Goal: Find specific page/section

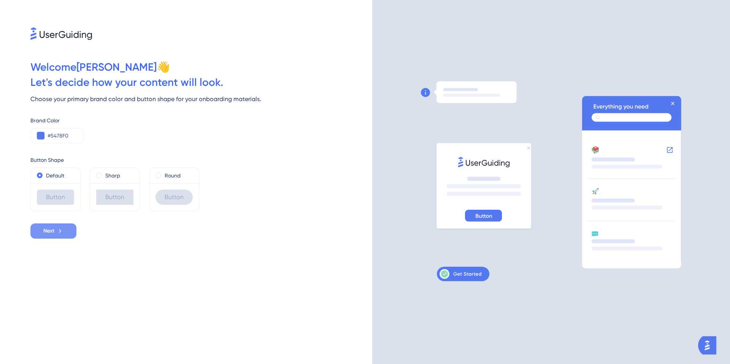
click at [61, 234] on icon at bounding box center [60, 231] width 7 height 7
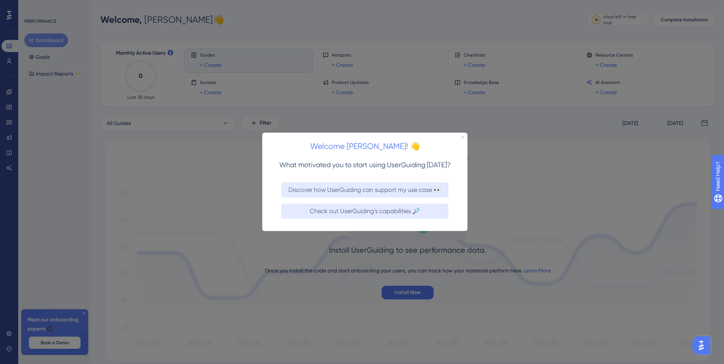
drag, startPoint x: 464, startPoint y: 138, endPoint x: 718, endPoint y: 273, distance: 287.1
click at [464, 138] on icon "Close Preview" at bounding box center [463, 137] width 3 height 3
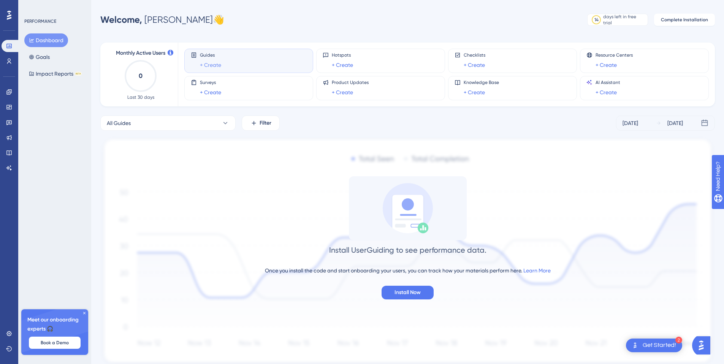
click at [216, 64] on link "+ Create" at bounding box center [210, 64] width 21 height 9
click at [164, 125] on button "All Guides" at bounding box center [167, 123] width 135 height 15
type input "persona"
click at [165, 120] on button "All Guides" at bounding box center [167, 123] width 135 height 15
